Goal: Information Seeking & Learning: Learn about a topic

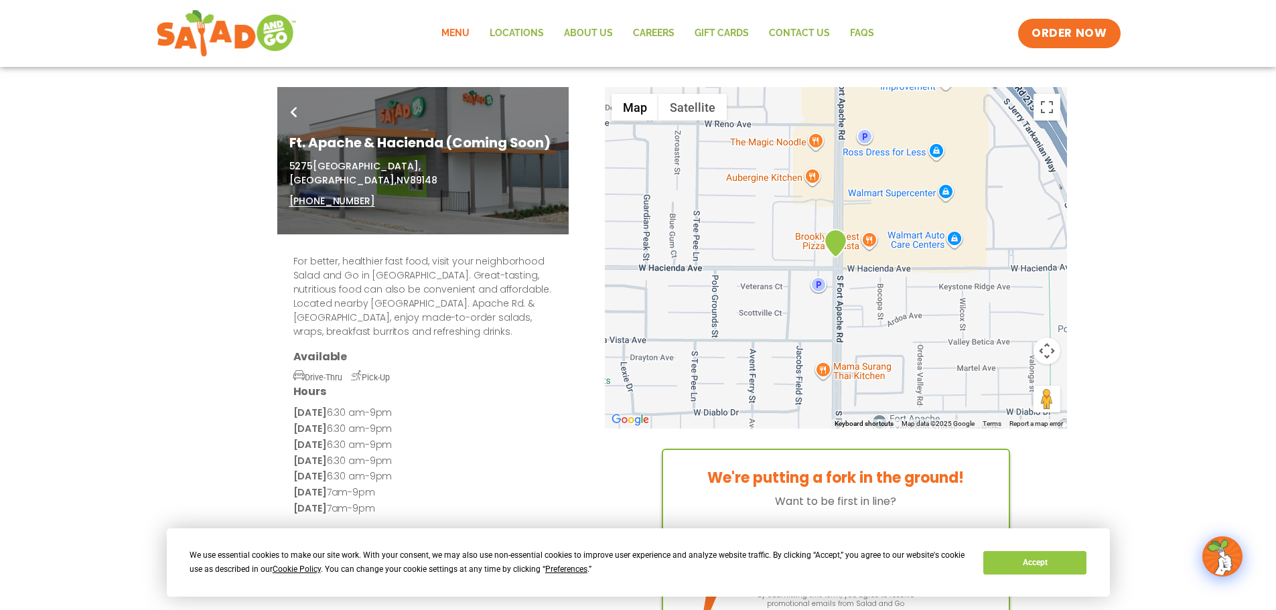
click at [457, 31] on link "Menu" at bounding box center [455, 33] width 48 height 31
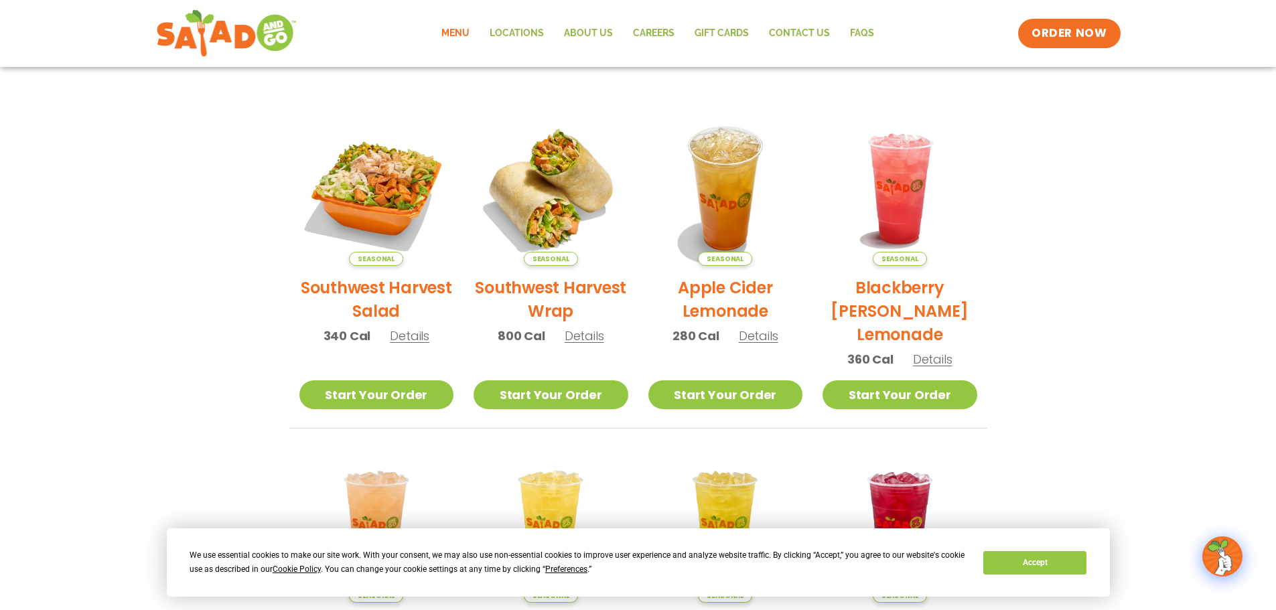
scroll to position [268, 0]
click at [1275, 389] on section "Featured Menu Available for a limited time! Seasonal Southwest Harvest Salad 34…" at bounding box center [638, 356] width 1276 height 818
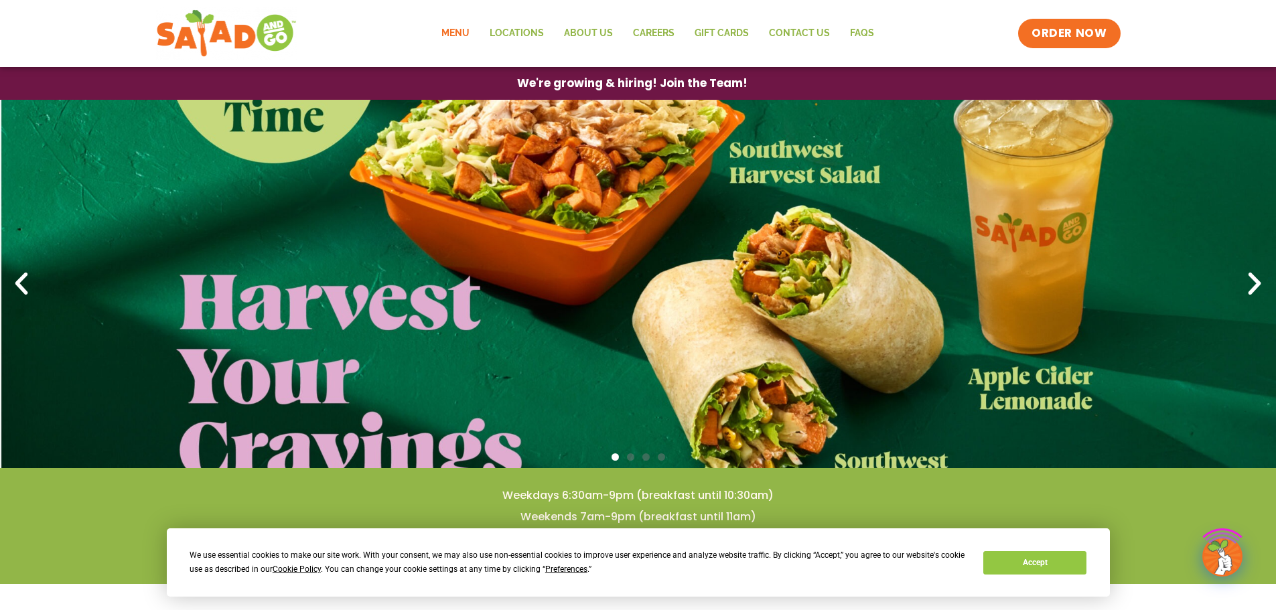
click at [462, 39] on link "Menu" at bounding box center [455, 33] width 48 height 31
click at [1039, 272] on link "1 / 4" at bounding box center [638, 284] width 1276 height 369
click at [468, 45] on link "Menu" at bounding box center [455, 33] width 48 height 31
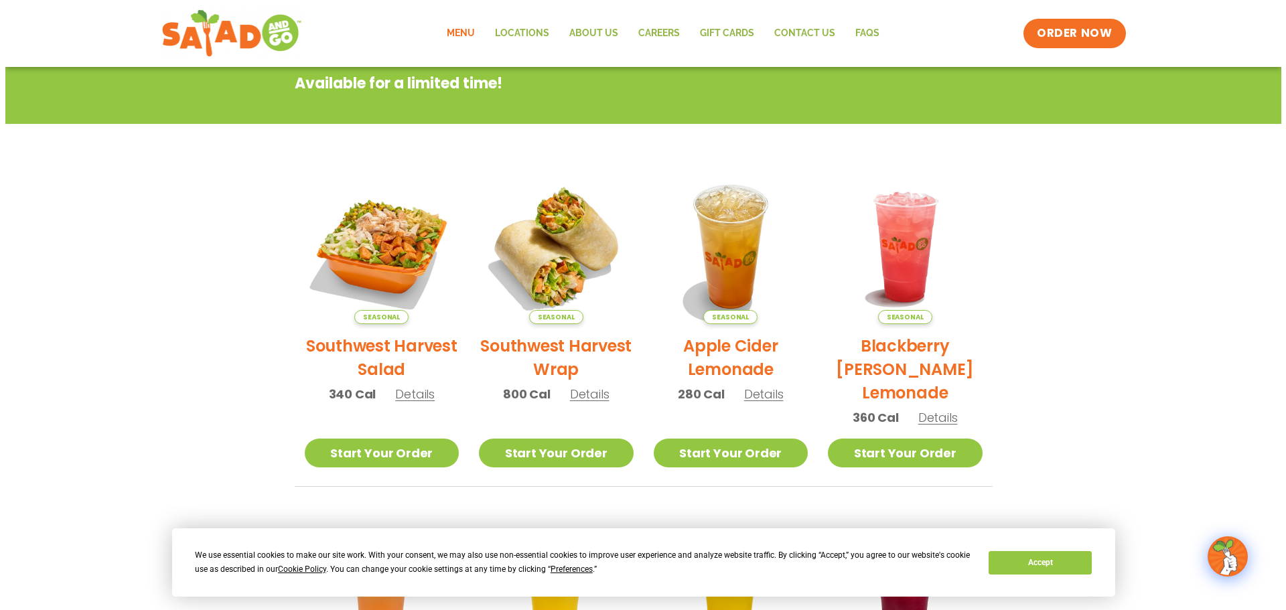
scroll to position [201, 0]
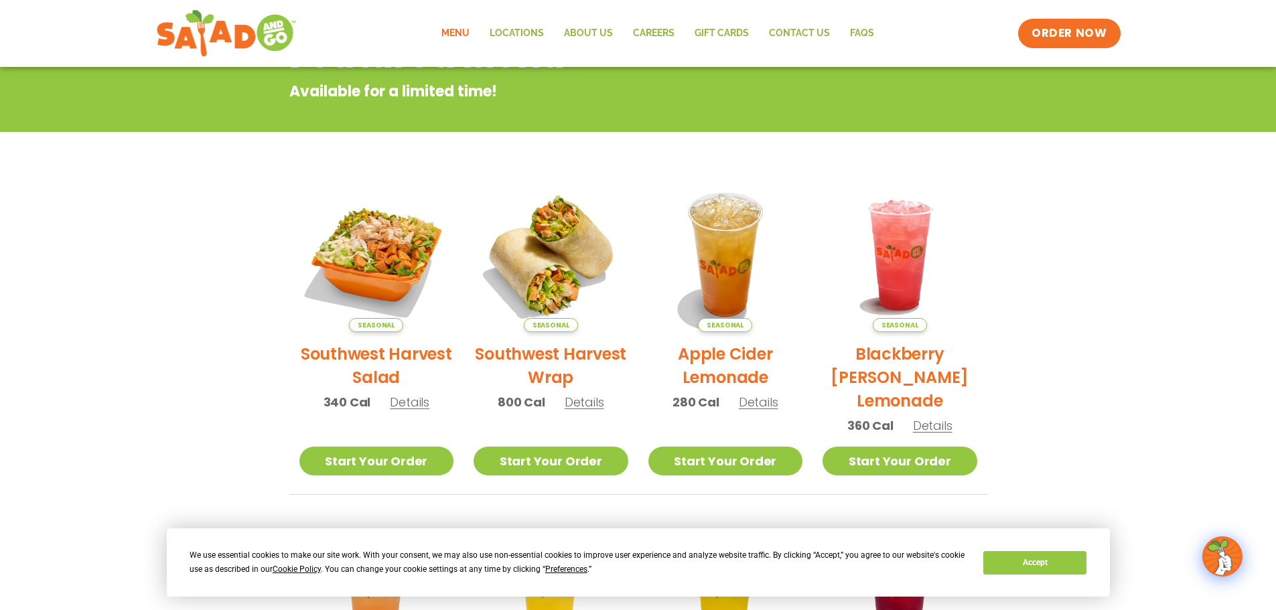
click at [728, 376] on h2 "Apple Cider Lemonade" at bounding box center [726, 365] width 155 height 47
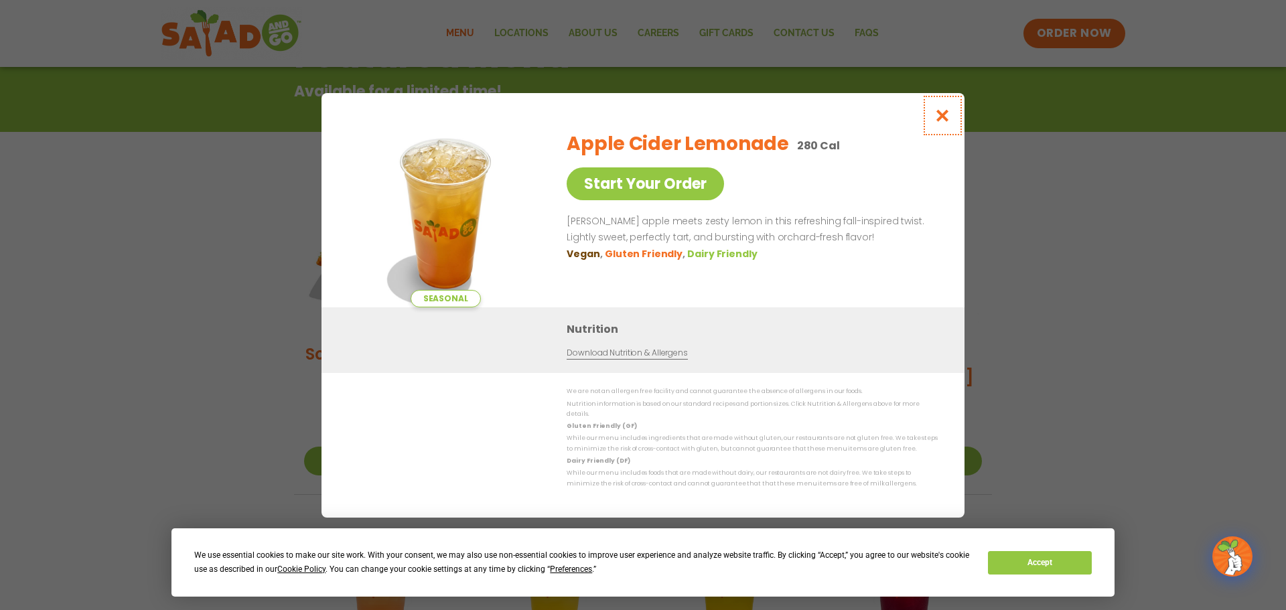
click at [933, 122] on button "Close modal" at bounding box center [943, 115] width 44 height 45
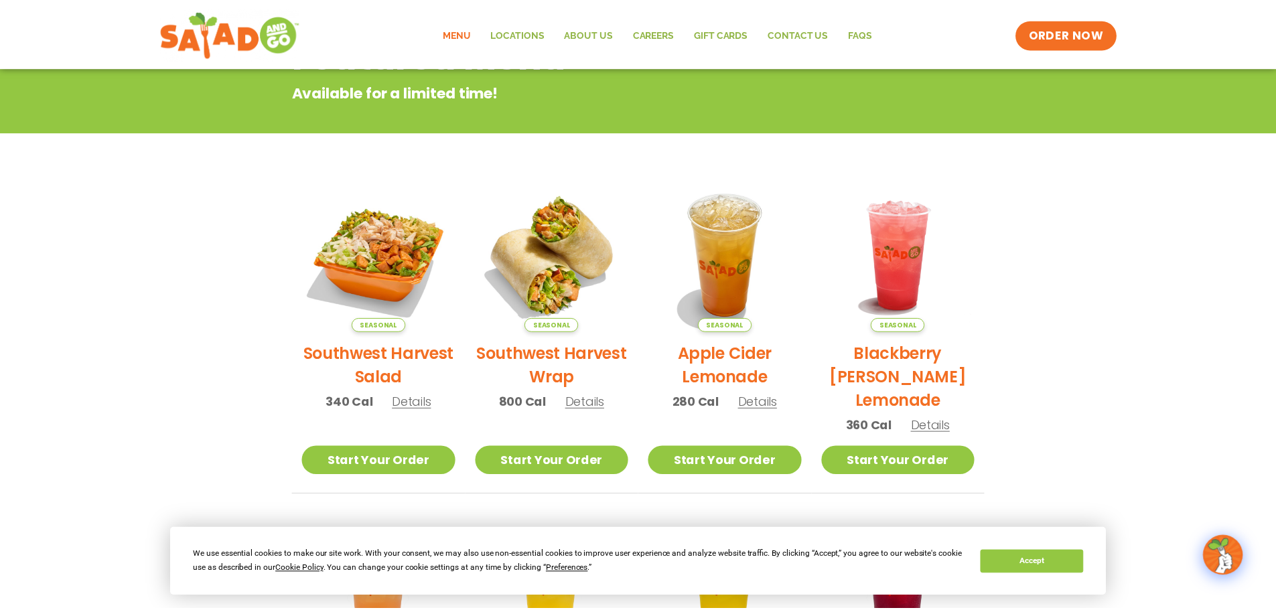
scroll to position [215, 0]
